Goal: Task Accomplishment & Management: Use online tool/utility

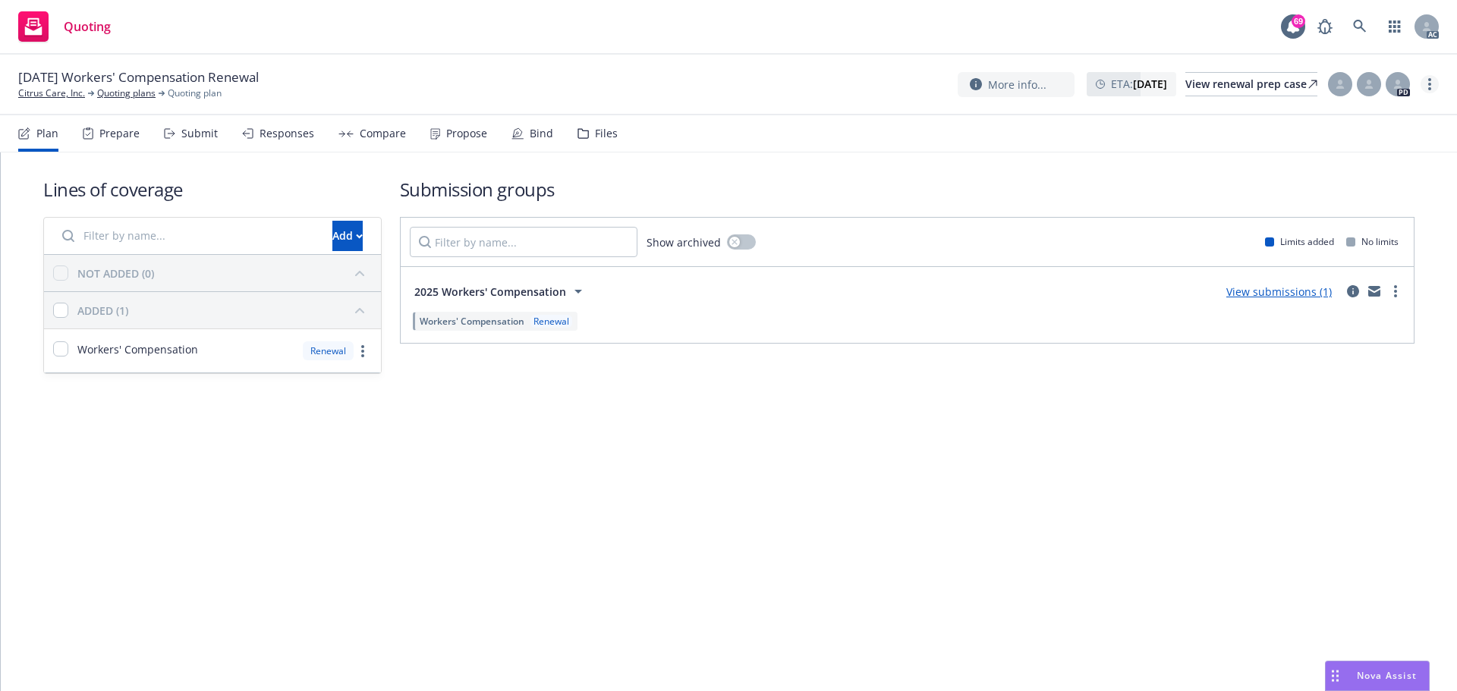
click at [1432, 80] on link "more" at bounding box center [1430, 84] width 18 height 18
click at [1340, 117] on link "Copy logging email" at bounding box center [1353, 115] width 169 height 30
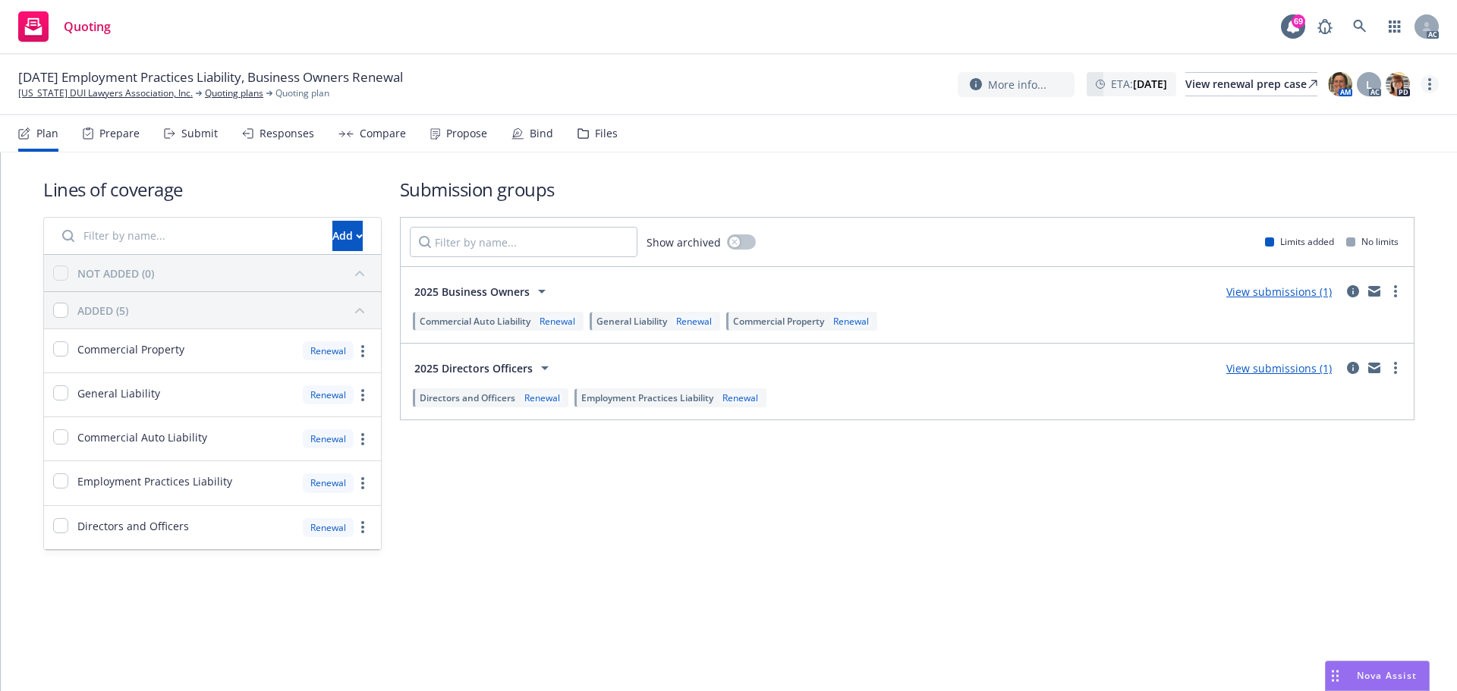
click at [1426, 85] on link "more" at bounding box center [1430, 84] width 18 height 18
click at [1383, 119] on link "Copy logging email" at bounding box center [1353, 115] width 169 height 30
